Goal: Information Seeking & Learning: Understand process/instructions

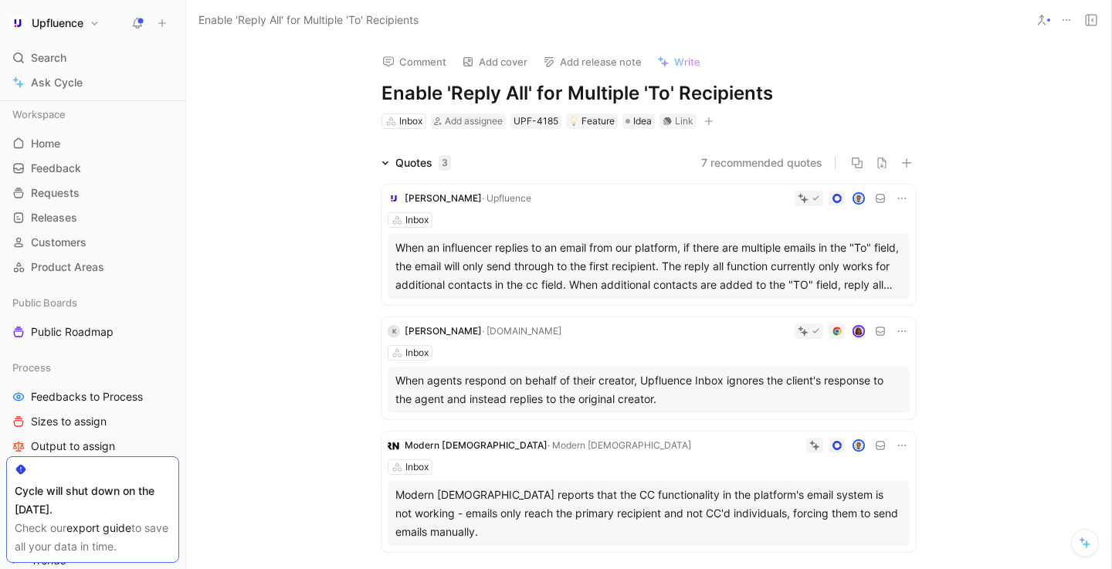
scroll to position [103, 0]
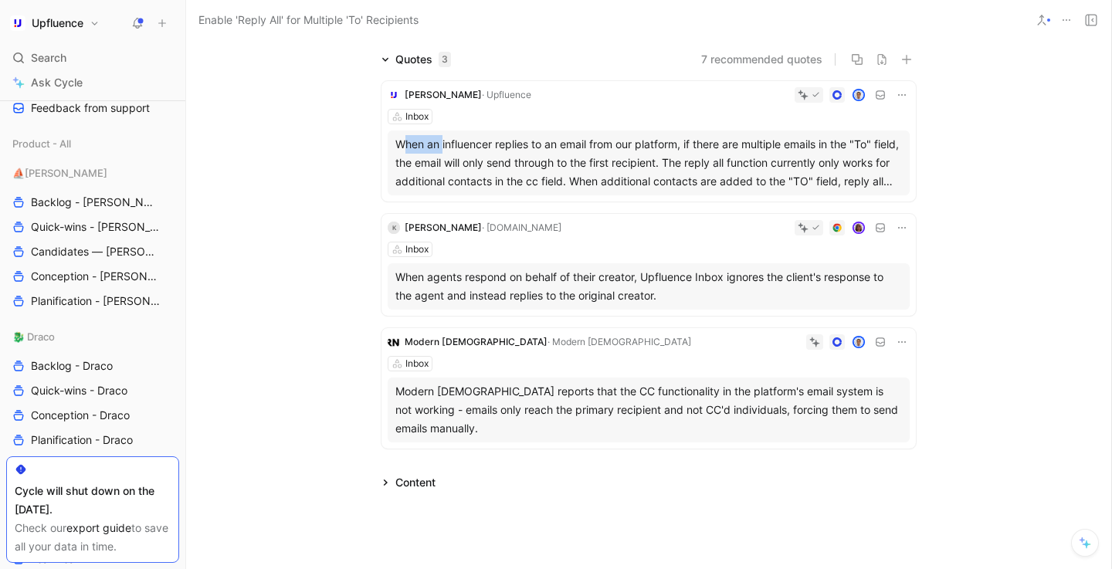
drag, startPoint x: 402, startPoint y: 145, endPoint x: 442, endPoint y: 144, distance: 40.1
click at [442, 144] on div "When an influencer replies to an email from our platform, if there are multiple…" at bounding box center [648, 163] width 506 height 56
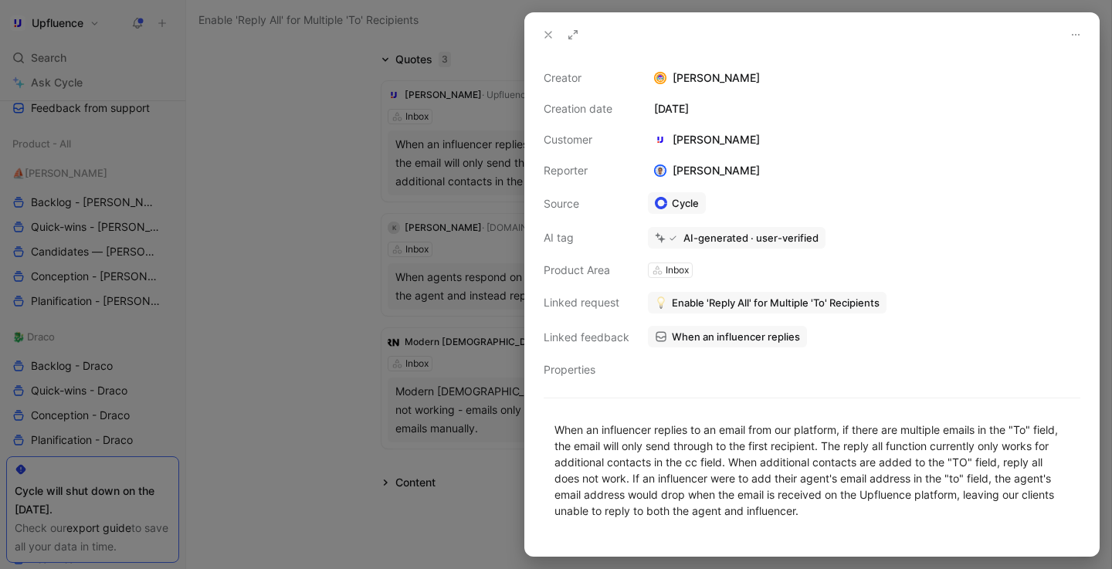
click at [442, 144] on div at bounding box center [556, 284] width 1112 height 569
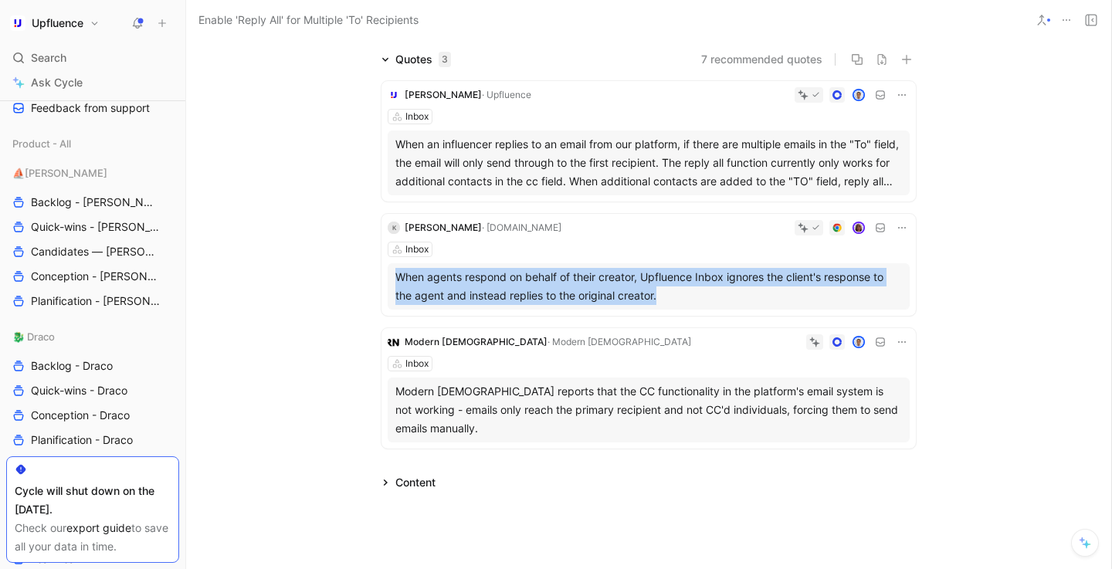
drag, startPoint x: 400, startPoint y: 278, endPoint x: 669, endPoint y: 291, distance: 269.7
click at [669, 291] on div "When agents respond on behalf of their creator, Upfluence Inbox ignores the cli…" at bounding box center [648, 286] width 506 height 37
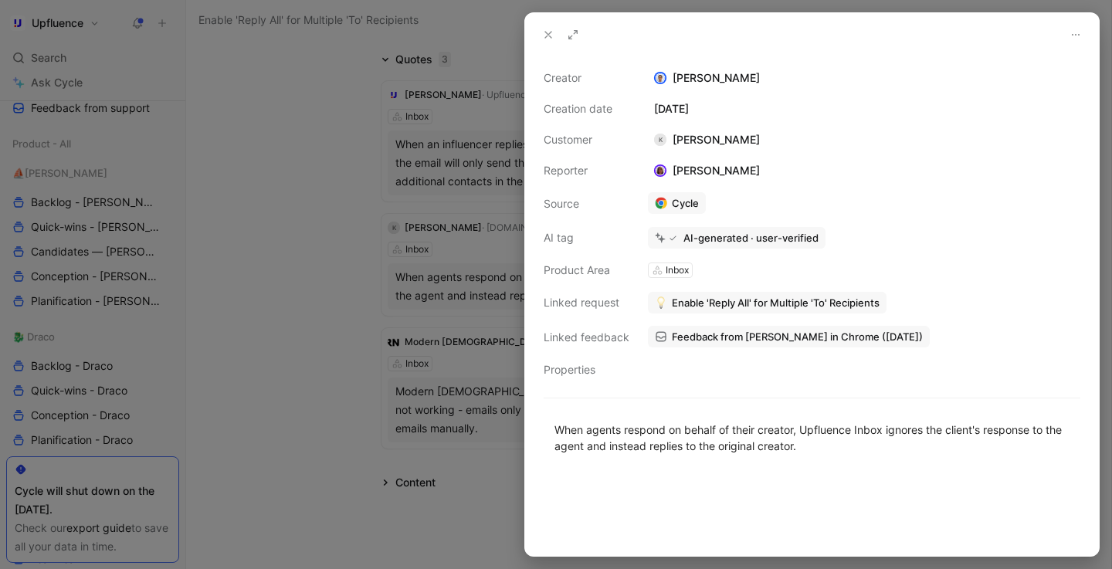
click at [514, 323] on div at bounding box center [556, 284] width 1112 height 569
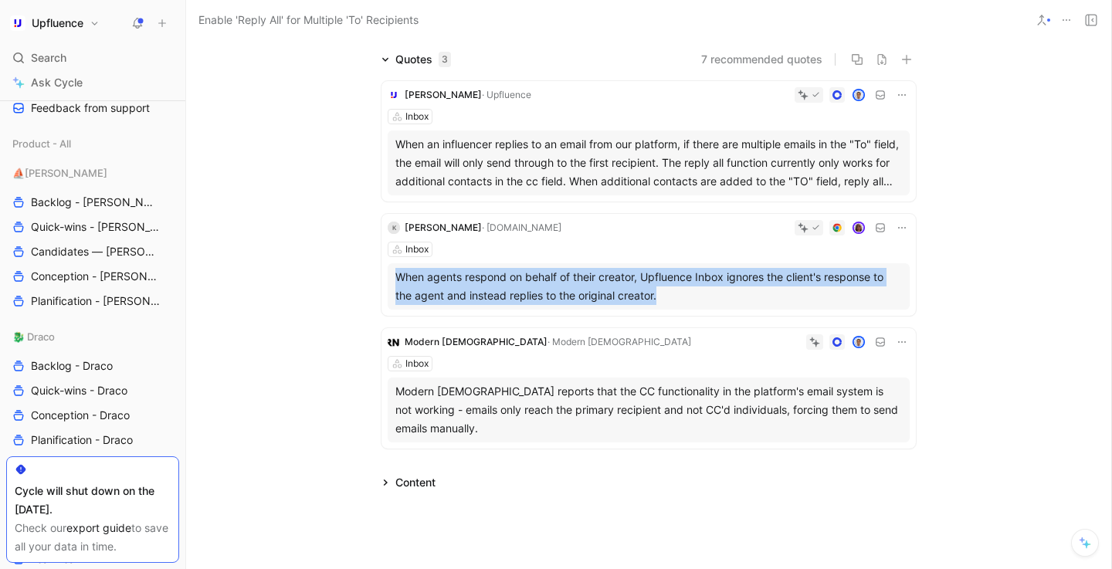
drag, startPoint x: 662, startPoint y: 299, endPoint x: 394, endPoint y: 282, distance: 267.6
click at [394, 282] on div "When agents respond on behalf of their creator, Upfluence Inbox ignores the cli…" at bounding box center [649, 286] width 522 height 46
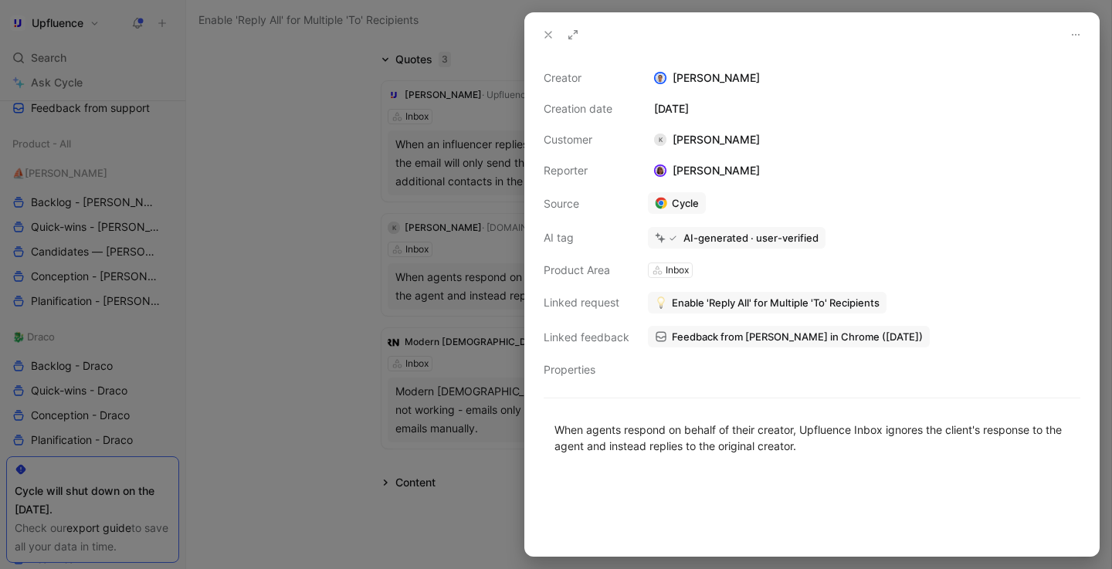
click at [499, 489] on div at bounding box center [556, 284] width 1112 height 569
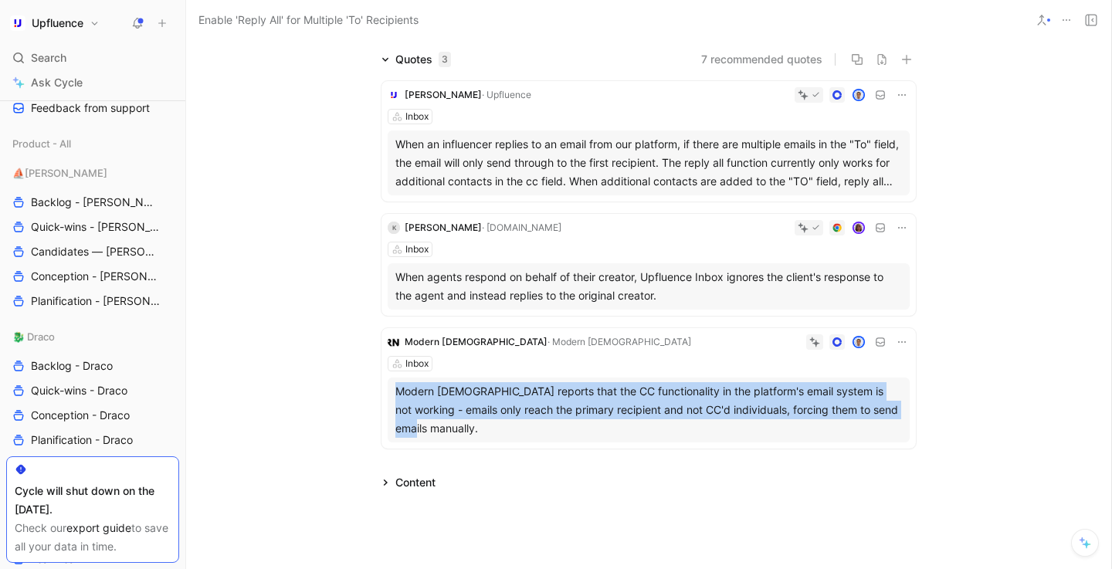
drag, startPoint x: 460, startPoint y: 428, endPoint x: 397, endPoint y: 391, distance: 73.3
click at [397, 391] on div "Modern [DEMOGRAPHIC_DATA] reports that the CC functionality in the platform's e…" at bounding box center [648, 410] width 506 height 56
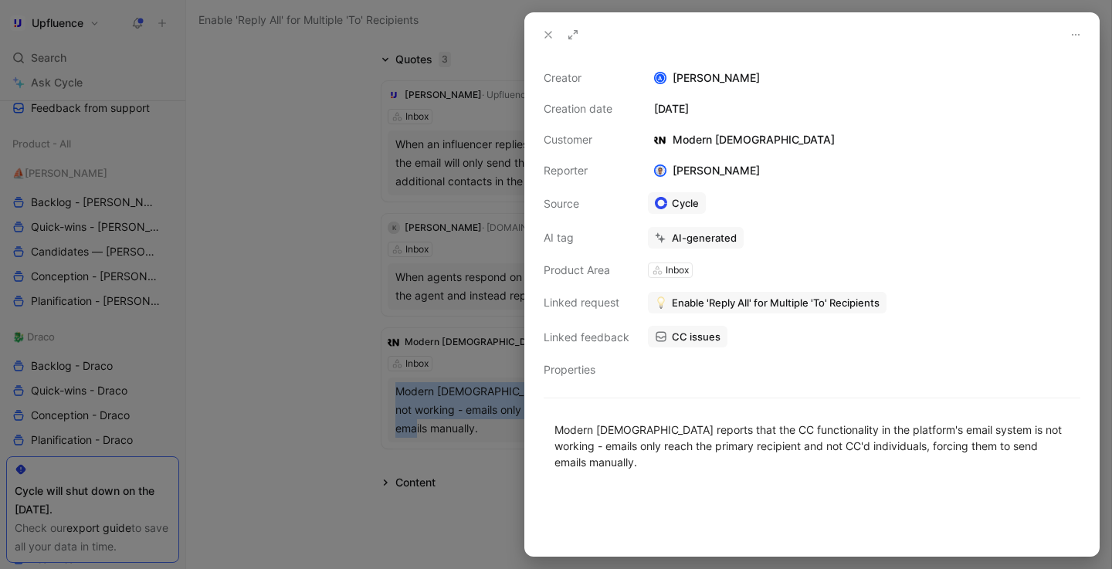
click at [549, 42] on button at bounding box center [548, 35] width 22 height 22
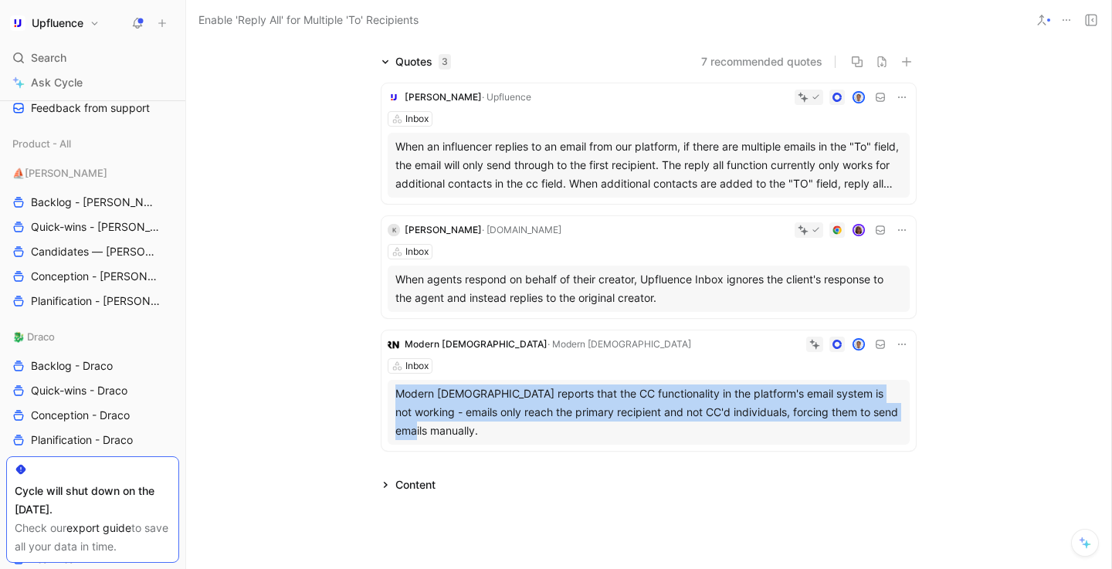
scroll to position [99, 0]
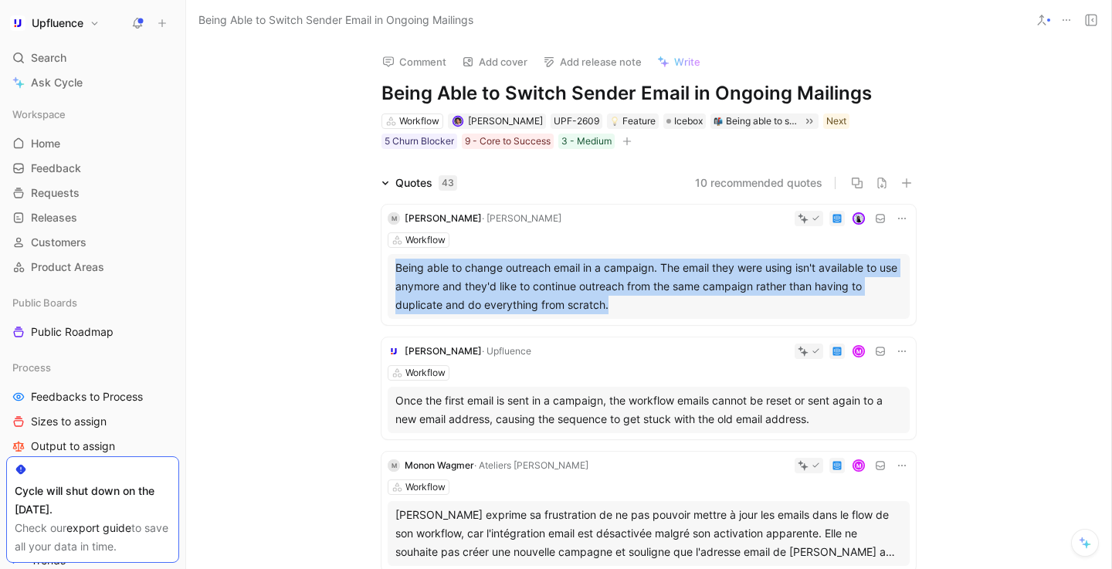
drag, startPoint x: 618, startPoint y: 302, endPoint x: 396, endPoint y: 268, distance: 224.1
click at [396, 268] on div "Being able to change outreach email in a campaign. The email they were using is…" at bounding box center [648, 287] width 506 height 56
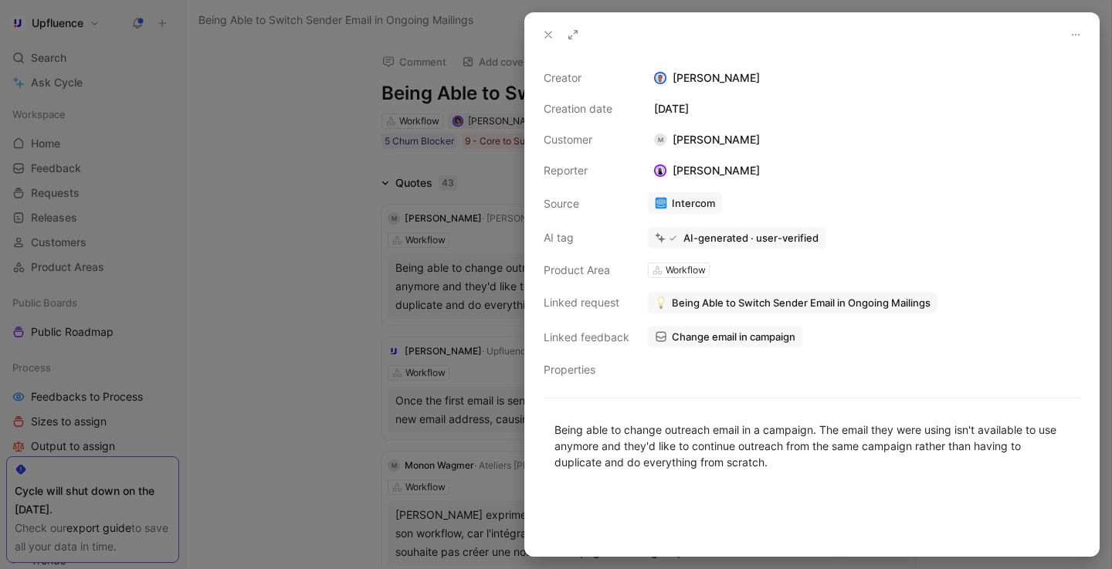
click at [492, 351] on div at bounding box center [556, 284] width 1112 height 569
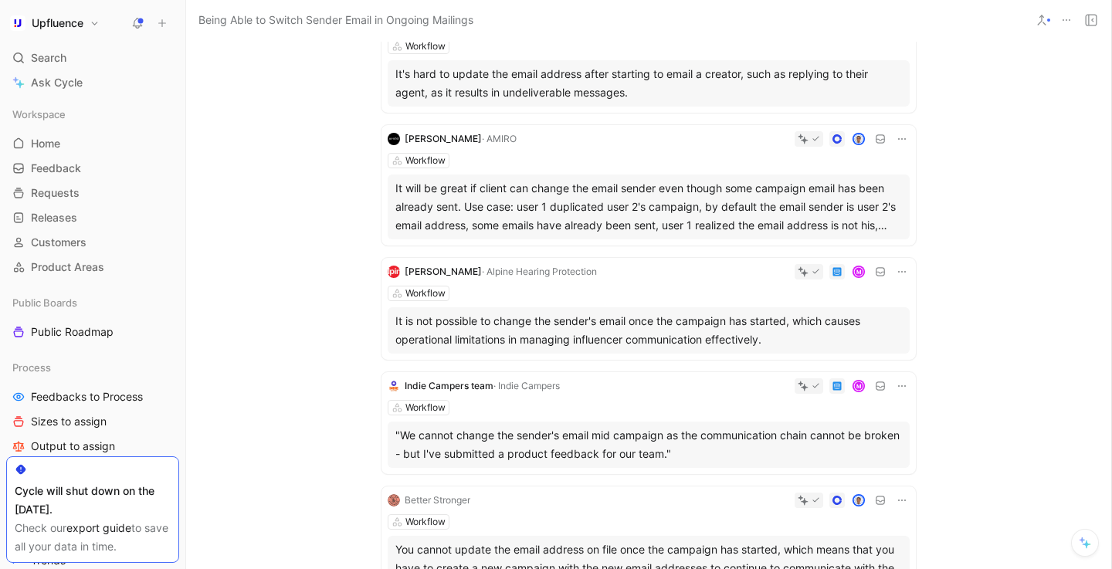
scroll to position [824, 0]
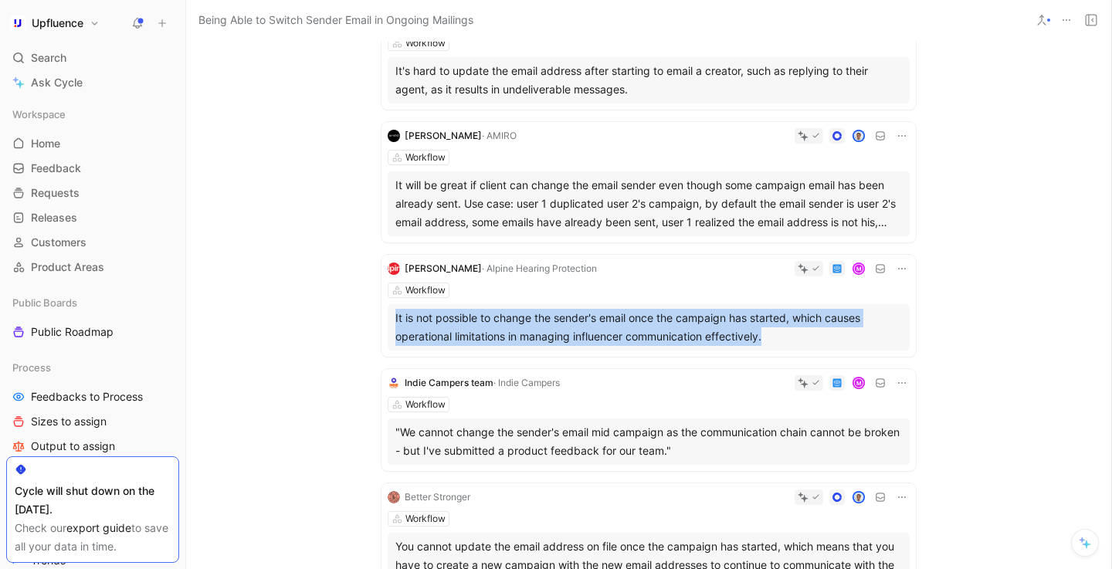
drag, startPoint x: 774, startPoint y: 340, endPoint x: 395, endPoint y: 320, distance: 379.6
click at [395, 320] on div "It is not possible to change the sender's email once the campaign has started, …" at bounding box center [648, 327] width 506 height 37
